Goal: Find specific page/section

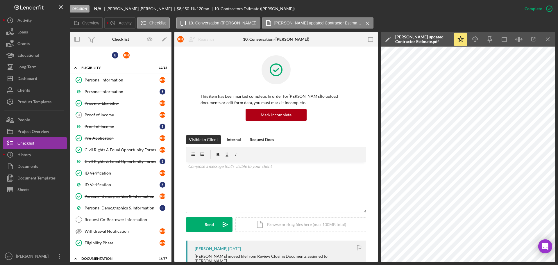
scroll to position [169, 0]
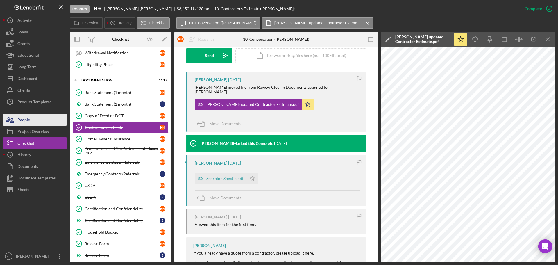
click at [23, 118] on div "People" at bounding box center [23, 120] width 13 height 13
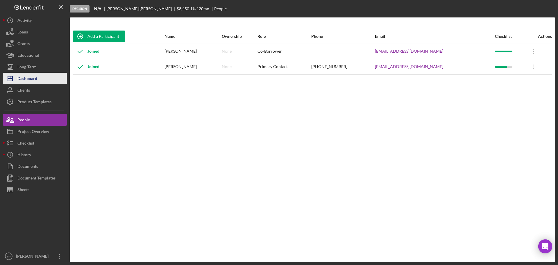
click at [31, 79] on div "Dashboard" at bounding box center [27, 79] width 20 height 13
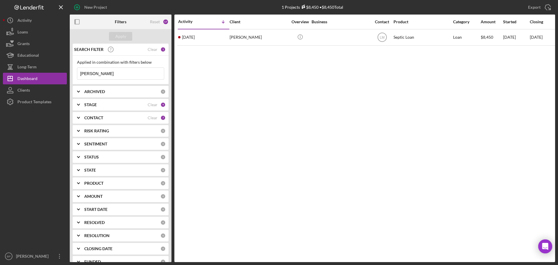
click at [114, 75] on input "[PERSON_NAME]" at bounding box center [120, 74] width 87 height 12
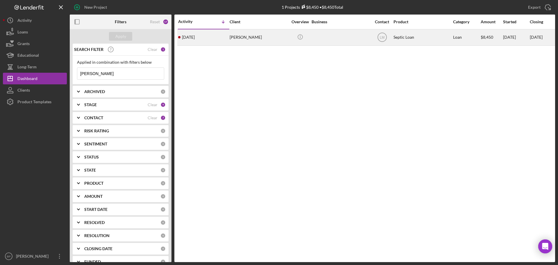
click at [192, 37] on time "[DATE]" at bounding box center [188, 37] width 13 height 5
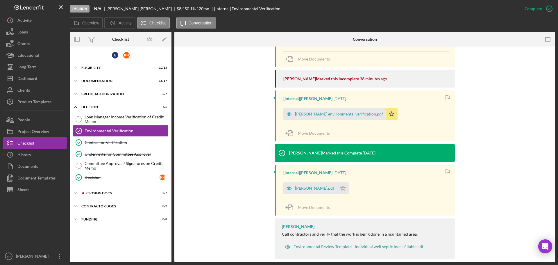
scroll to position [253, 0]
